Goal: Book appointment/travel/reservation

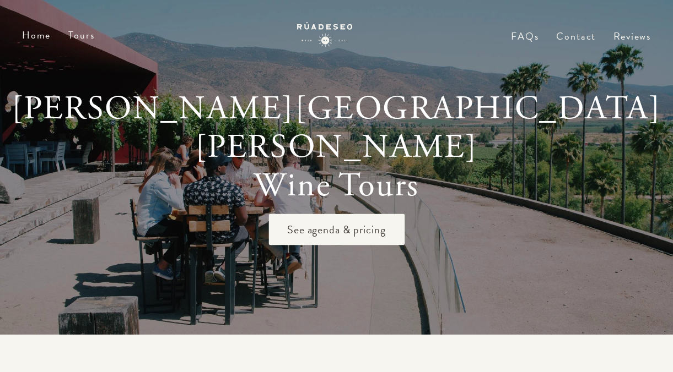
click at [84, 26] on div "Home Tours Private Tours Public Tours Two Day Multi Day FAQs Contact Reviews" at bounding box center [336, 44] width 673 height 89
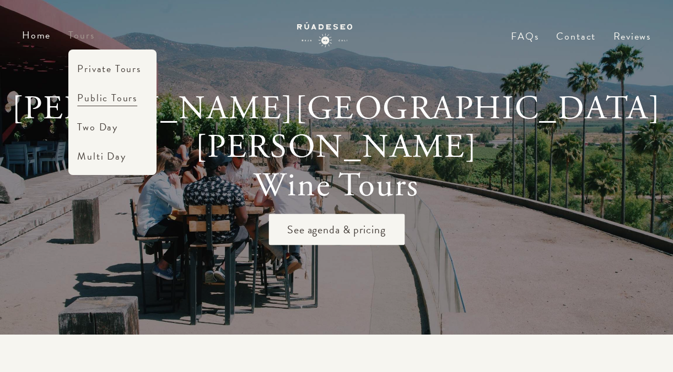
click at [85, 40] on link "Tours" at bounding box center [81, 35] width 26 height 15
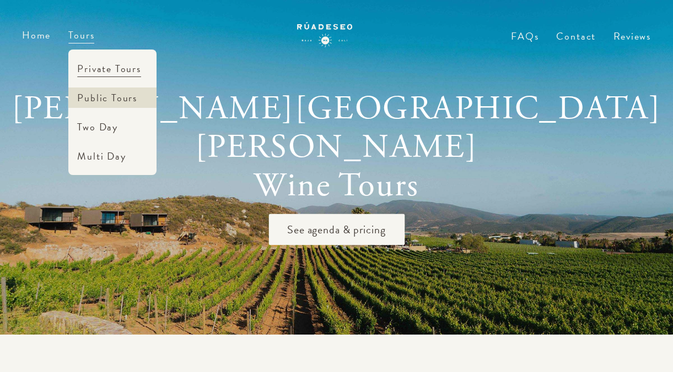
click at [111, 99] on link "Public Tours" at bounding box center [112, 98] width 88 height 20
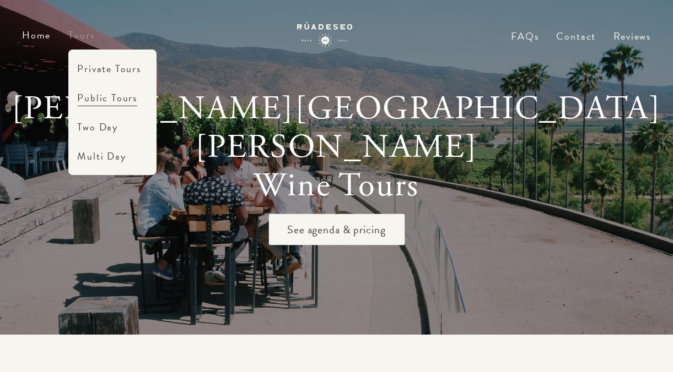
click at [77, 33] on link "Tours" at bounding box center [81, 35] width 26 height 15
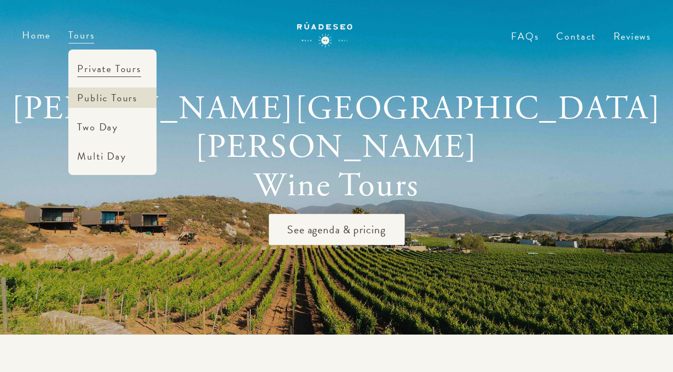
click at [111, 95] on link "Public Tours" at bounding box center [112, 98] width 88 height 20
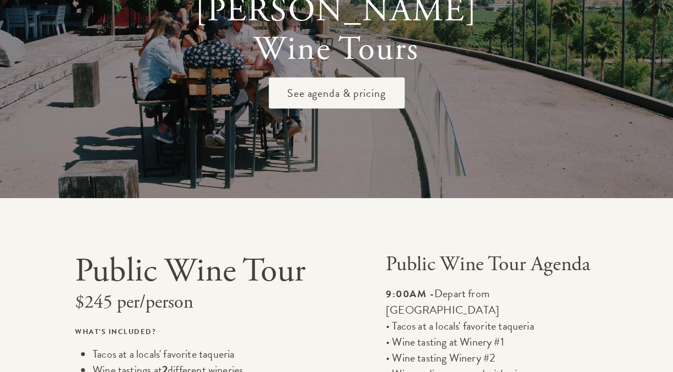
scroll to position [324, 0]
